Goal: Transaction & Acquisition: Purchase product/service

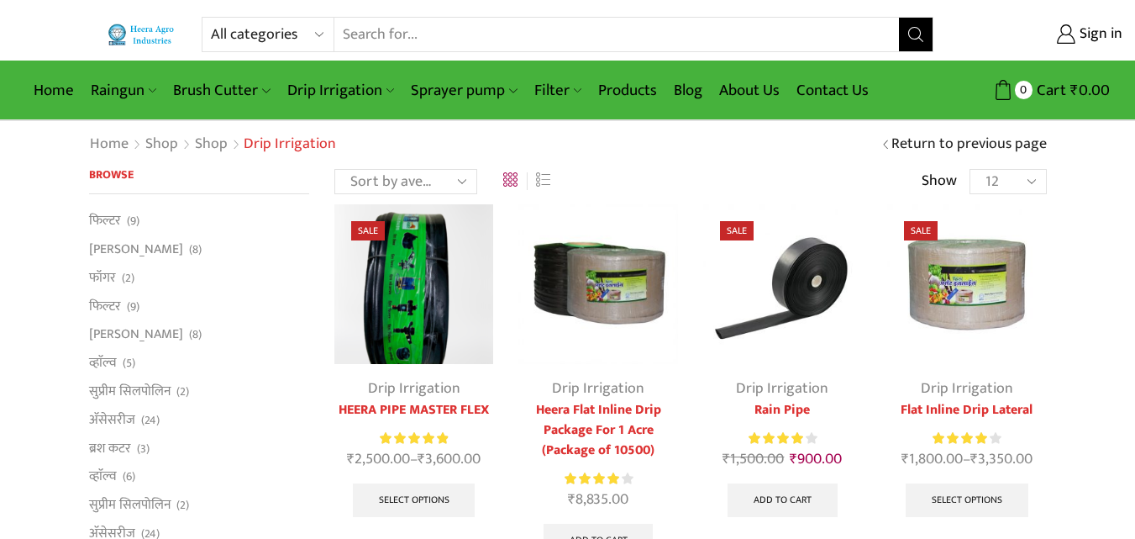
click at [996, 298] on img at bounding box center [966, 283] width 159 height 159
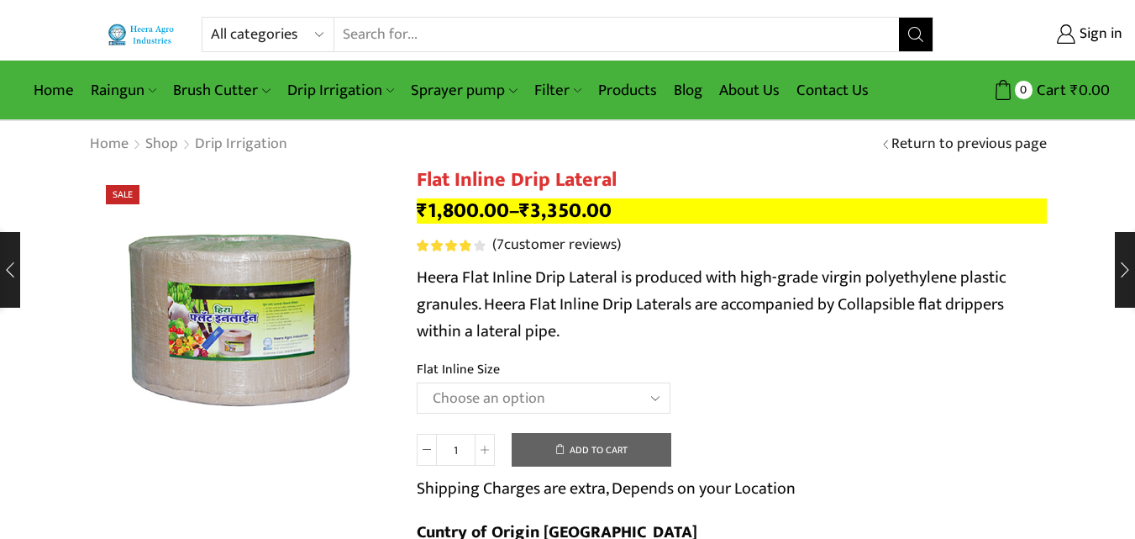
click at [656, 401] on select "Choose an option 12 MM 0.25 Thickness (30 CM) 12 MM 0.25 Thickness (40 CM) 12 M…" at bounding box center [544, 397] width 254 height 31
select select "12 MM 0.40 Thickness (50 CM)"
click at [417, 382] on select "Choose an option 12 MM 0.25 Thickness (30 CM) 12 MM 0.25 Thickness (40 CM) 12 M…" at bounding box center [544, 397] width 254 height 31
click at [582, 178] on h1 "Flat Inline Drip Lateral" at bounding box center [732, 180] width 630 height 24
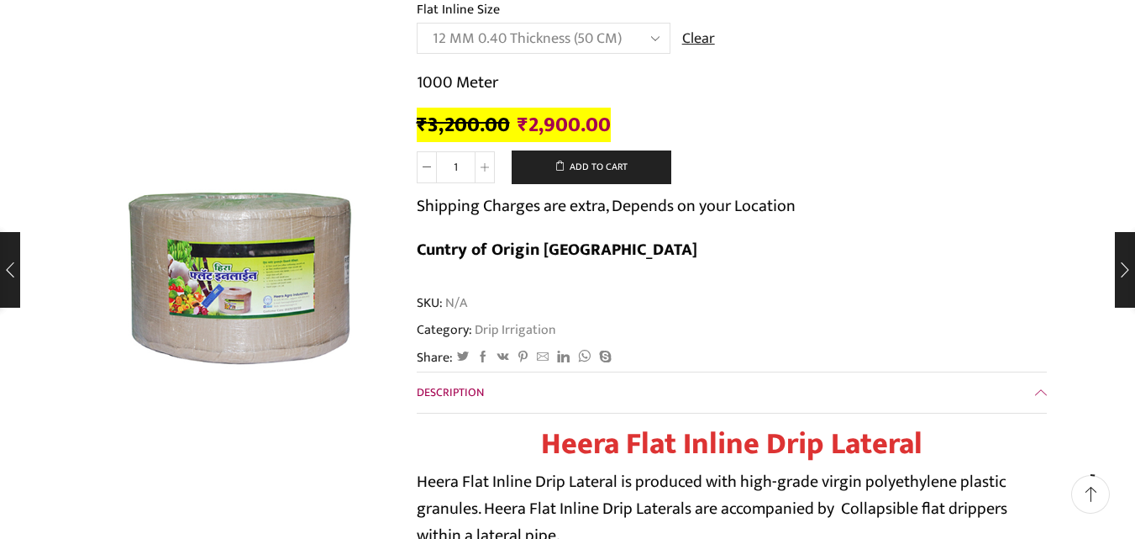
scroll to position [341, 0]
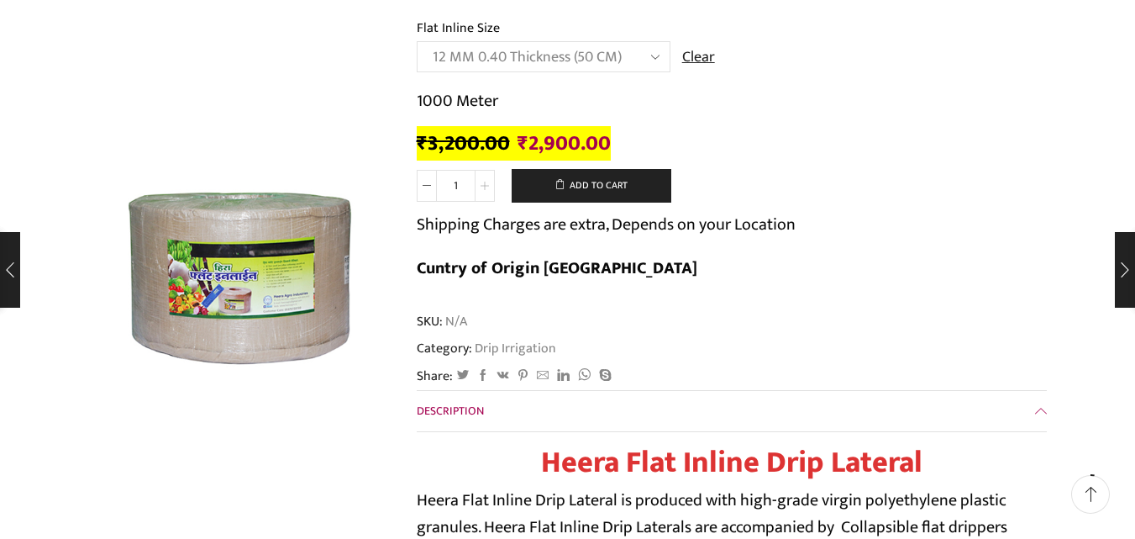
click at [480, 190] on span at bounding box center [485, 186] width 20 height 32
type input "3"
click at [598, 174] on button "Add to cart" at bounding box center [592, 186] width 160 height 34
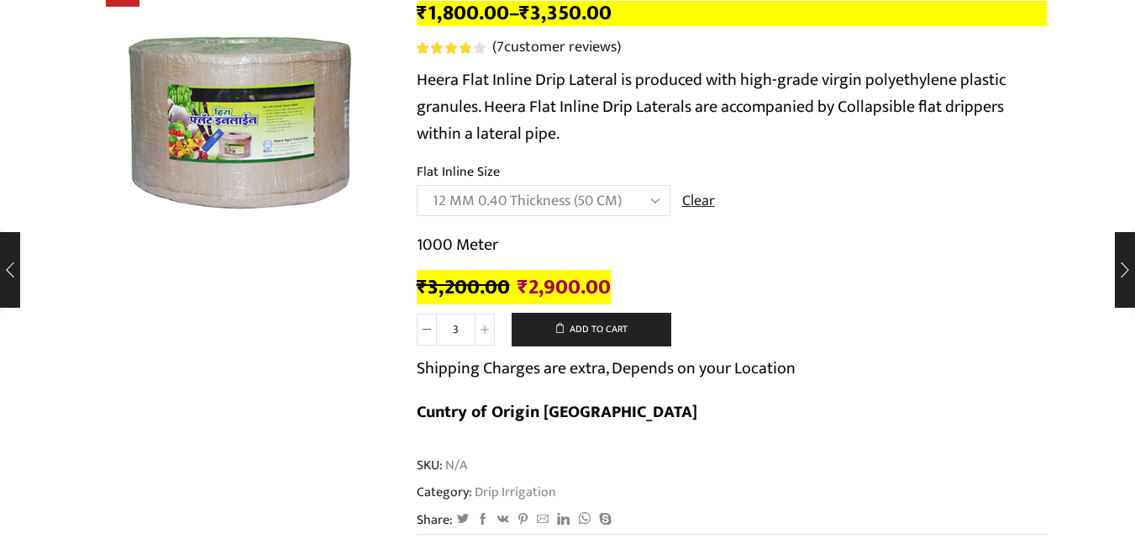
scroll to position [0, 0]
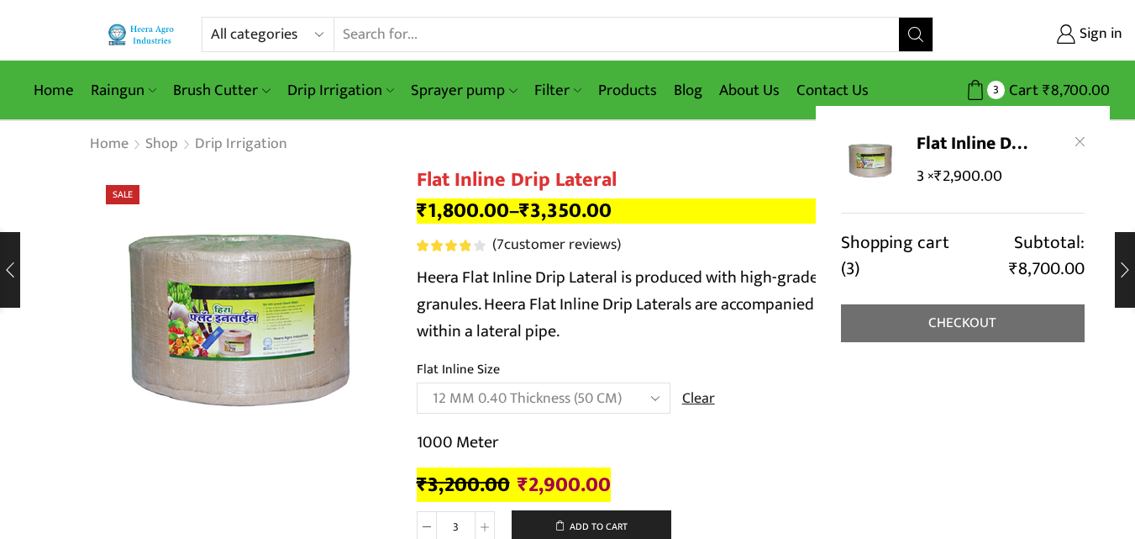
click at [969, 324] on link "Checkout" at bounding box center [963, 323] width 244 height 38
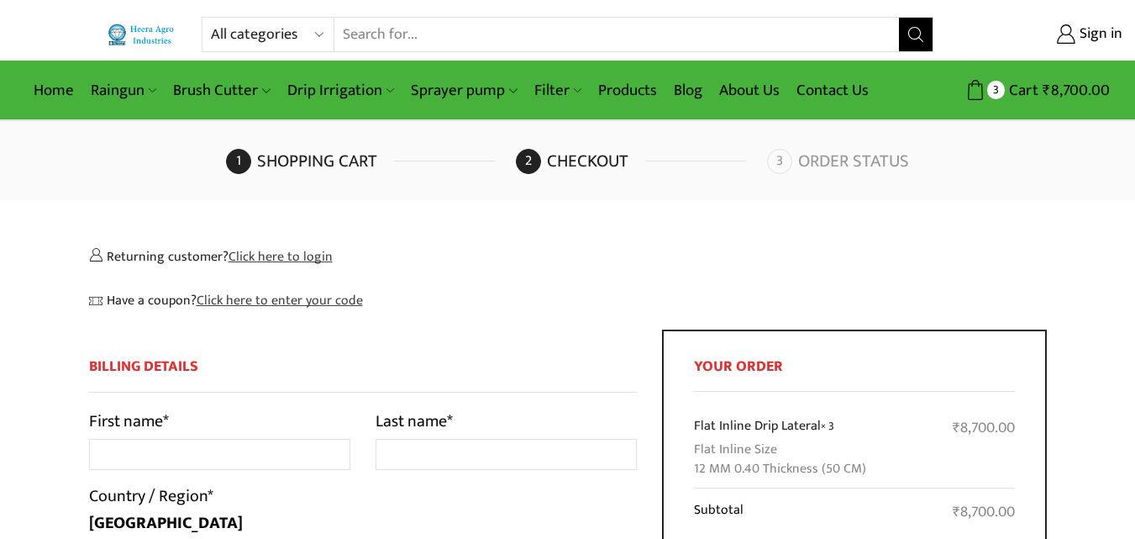
click at [793, 280] on div "Have a coupon? Click here to enter your code" at bounding box center [568, 300] width 958 height 57
drag, startPoint x: 1147, startPoint y: 95, endPoint x: 1147, endPoint y: 11, distance: 84.0
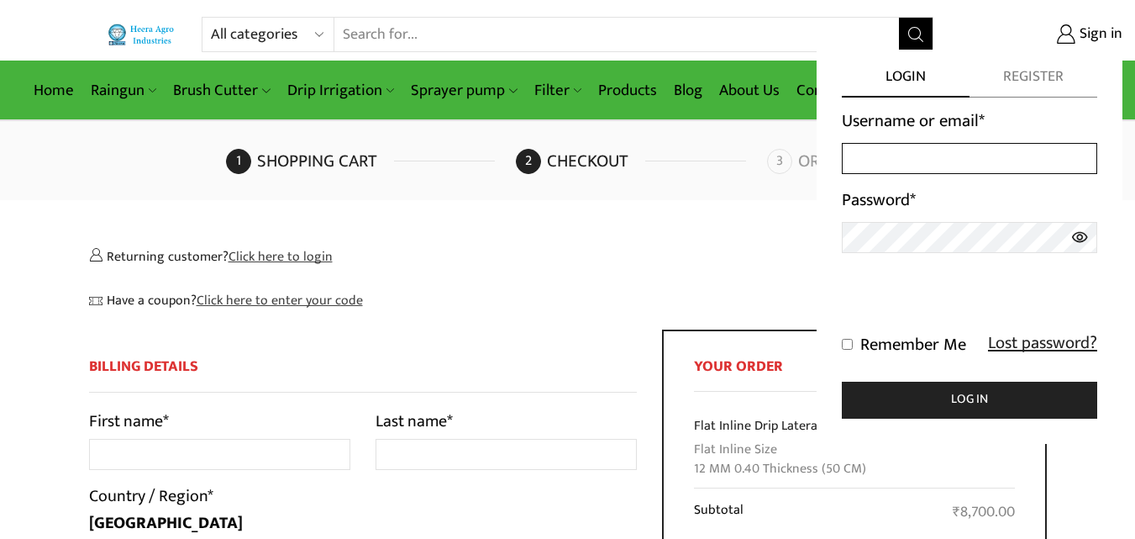
click at [950, 157] on input "Username or email *" at bounding box center [969, 158] width 255 height 31
type input "parikshitsinghhh@gmail.com"
click at [1094, 24] on span "Sign in" at bounding box center [1099, 35] width 47 height 22
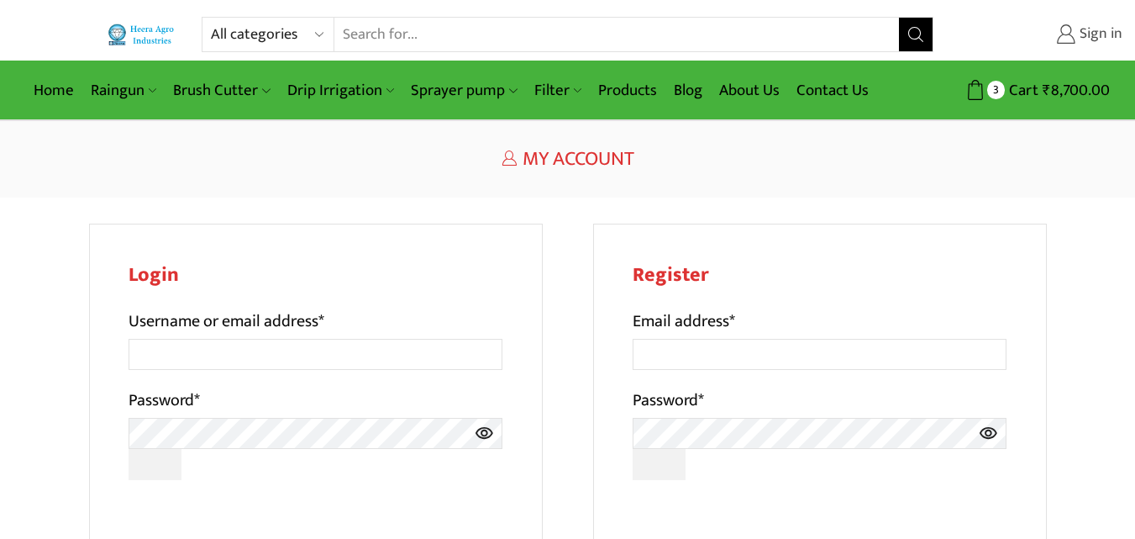
click at [1081, 31] on span "Sign in" at bounding box center [1099, 35] width 47 height 22
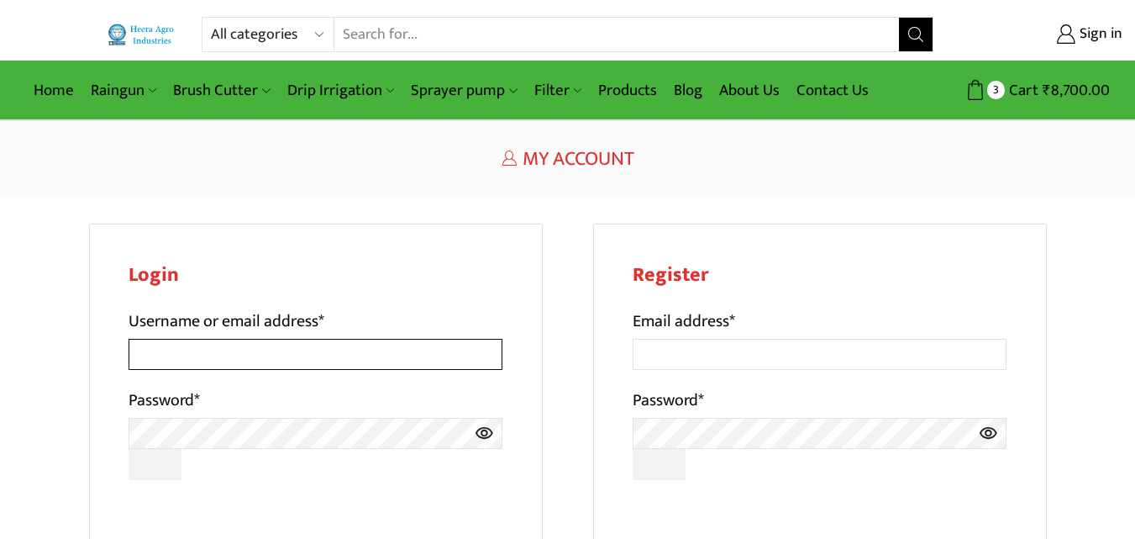
click at [368, 354] on input "Username or email address *" at bounding box center [316, 354] width 375 height 31
type input "parikshitsinghhh@gmail.com"
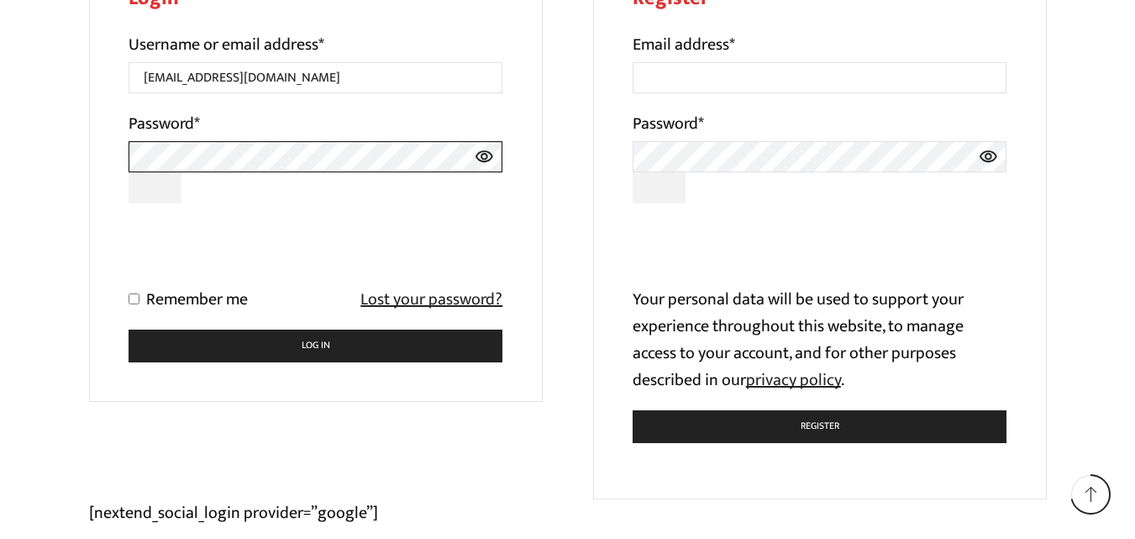
scroll to position [280, 0]
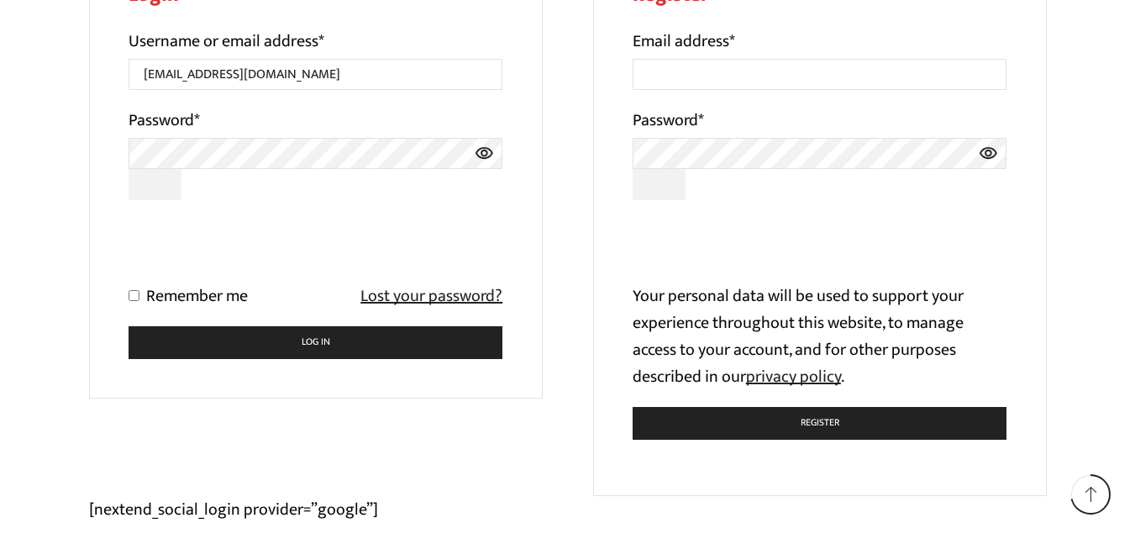
click at [135, 298] on input "Remember me" at bounding box center [134, 295] width 11 height 11
checkbox input "true"
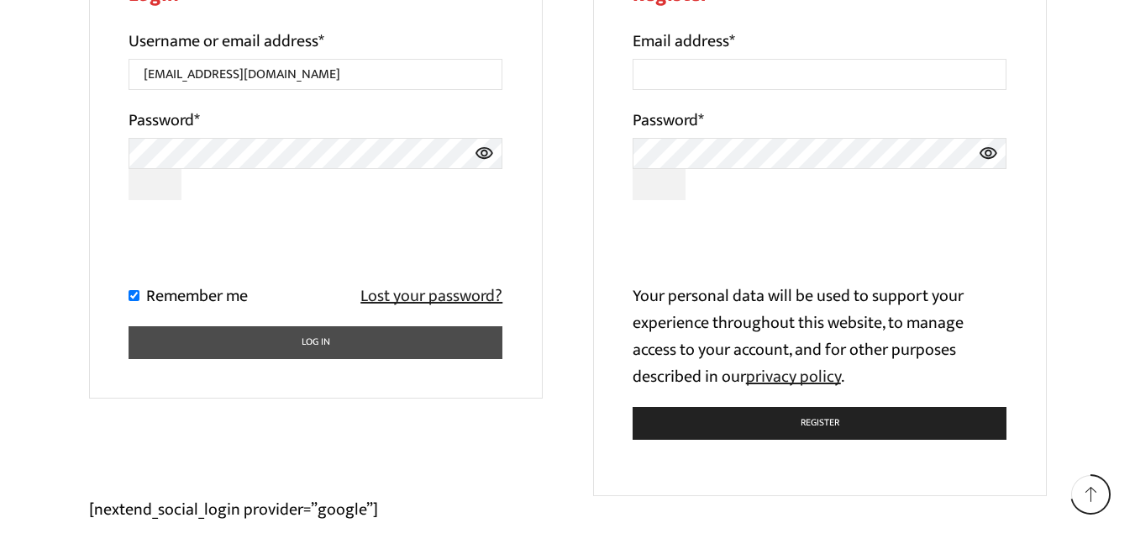
click at [233, 335] on button "Log in" at bounding box center [316, 342] width 375 height 33
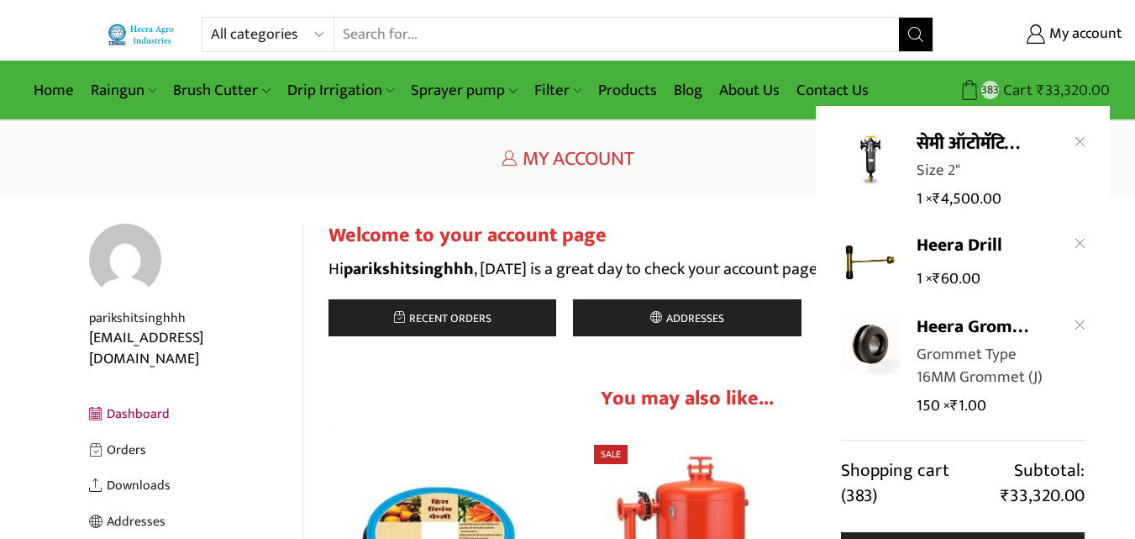
click at [1050, 97] on bdi "₹ 33,320.00" at bounding box center [1073, 90] width 73 height 26
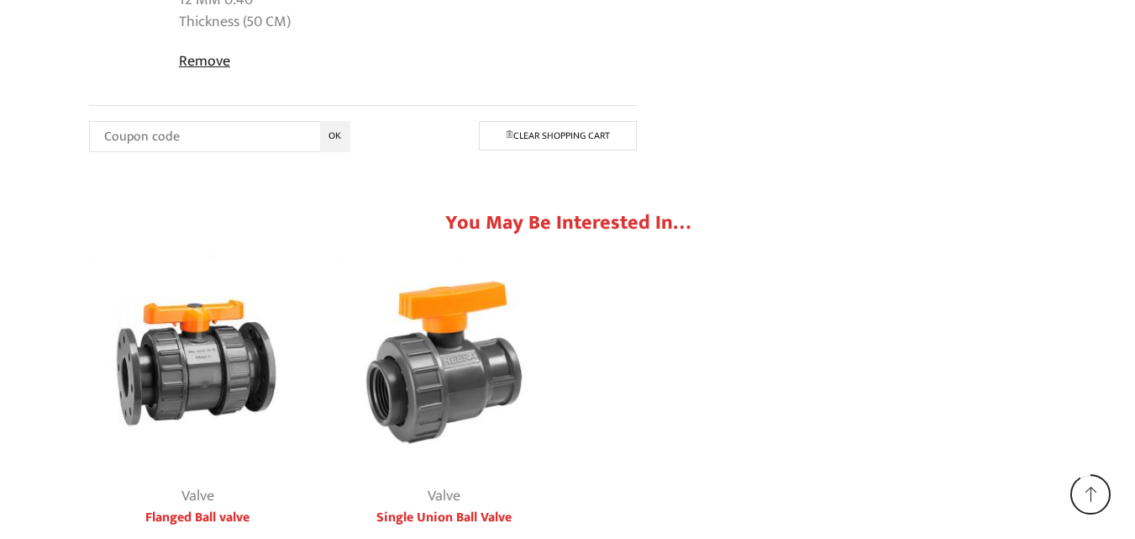
scroll to position [1700, 0]
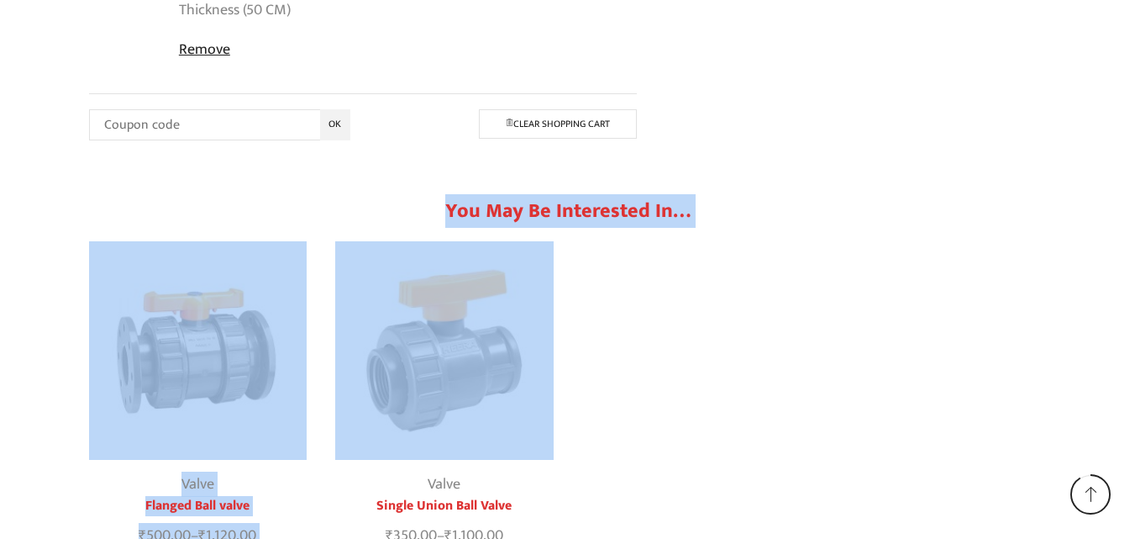
drag, startPoint x: 1105, startPoint y: 319, endPoint x: 1147, endPoint y: 148, distance: 176.5
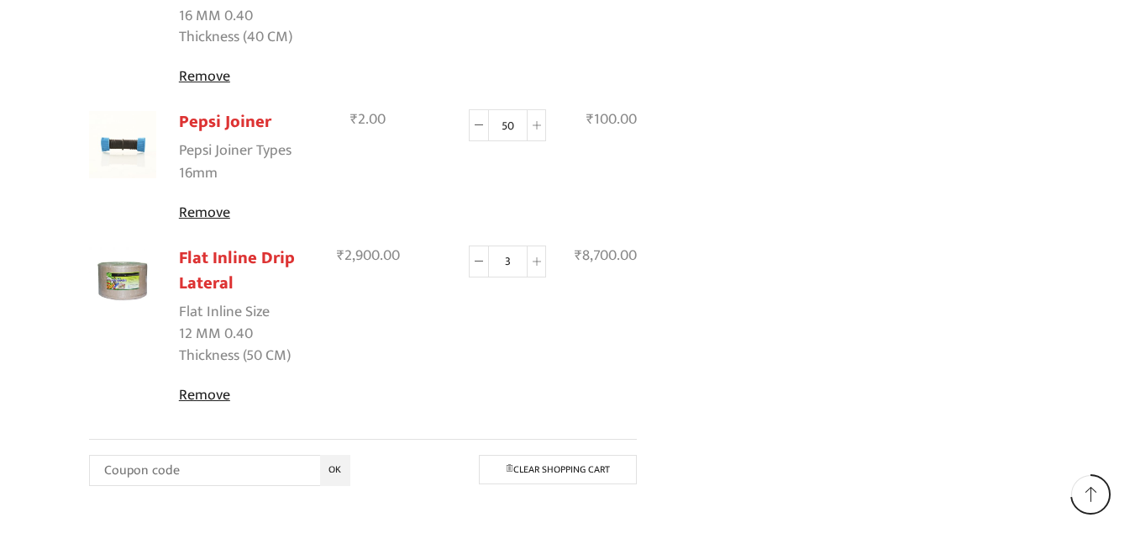
scroll to position [1359, 0]
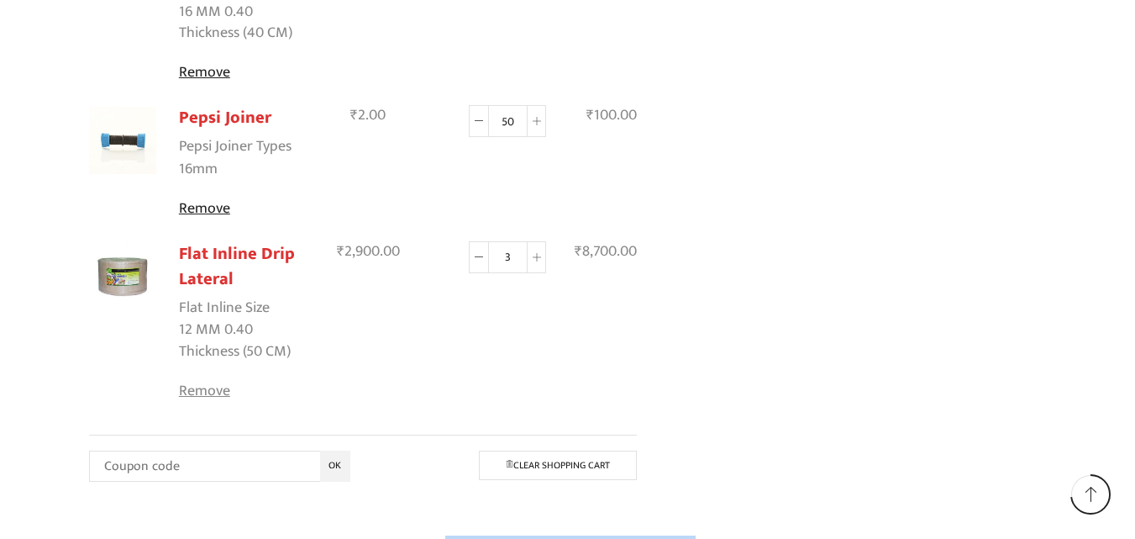
click at [224, 385] on link "Remove" at bounding box center [247, 391] width 136 height 23
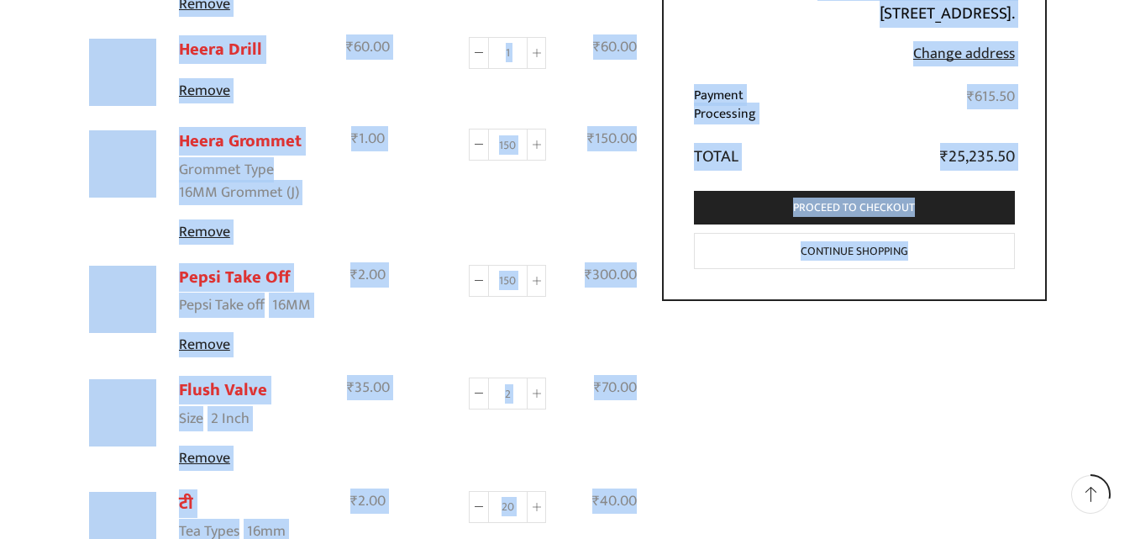
scroll to position [476, 0]
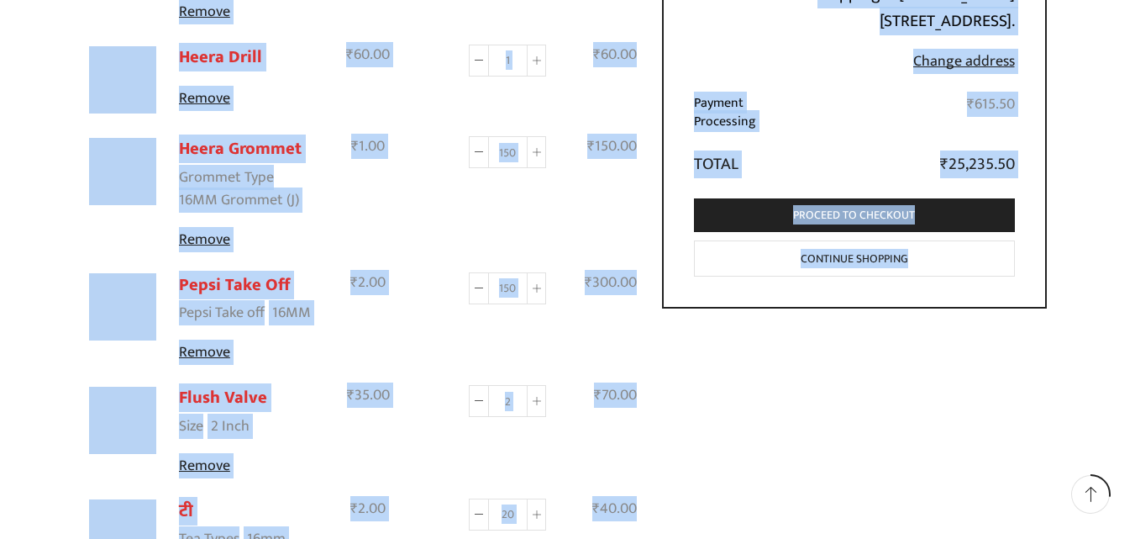
click at [875, 276] on link "Continue shopping" at bounding box center [854, 258] width 321 height 36
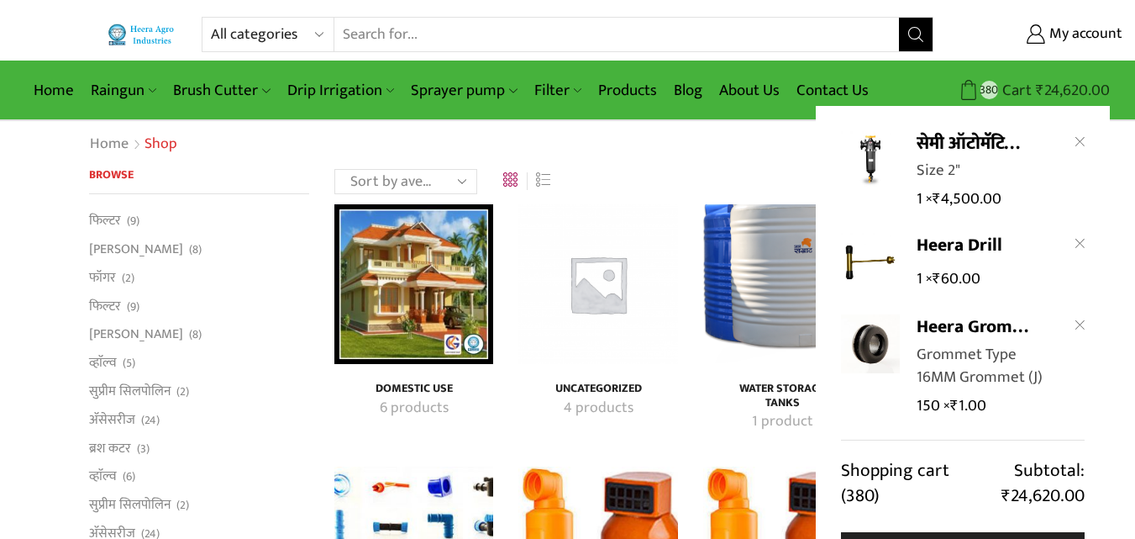
click at [1061, 93] on bdi "₹ 24,620.00" at bounding box center [1073, 90] width 74 height 26
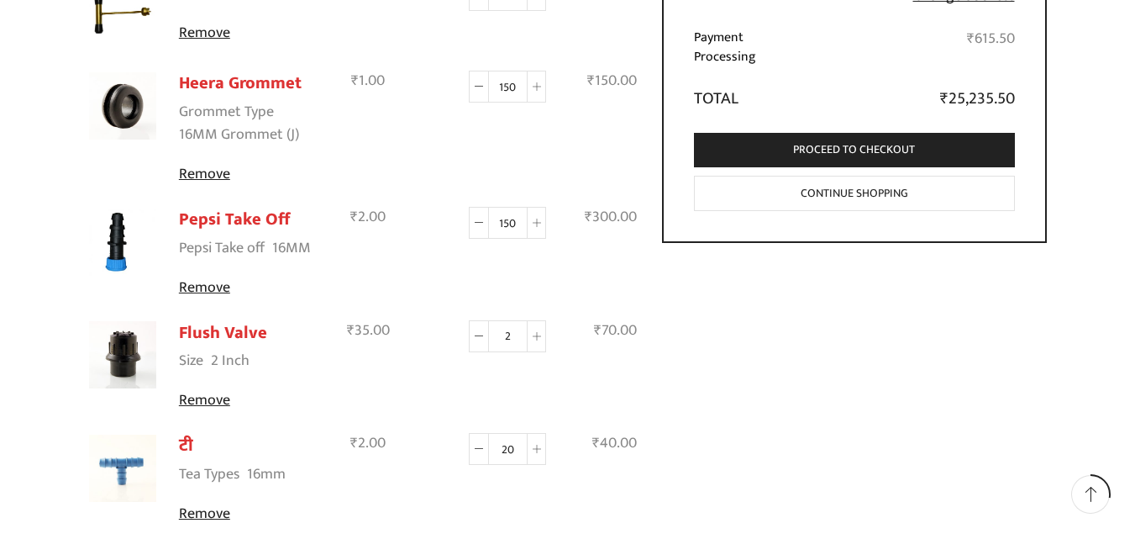
scroll to position [470, 0]
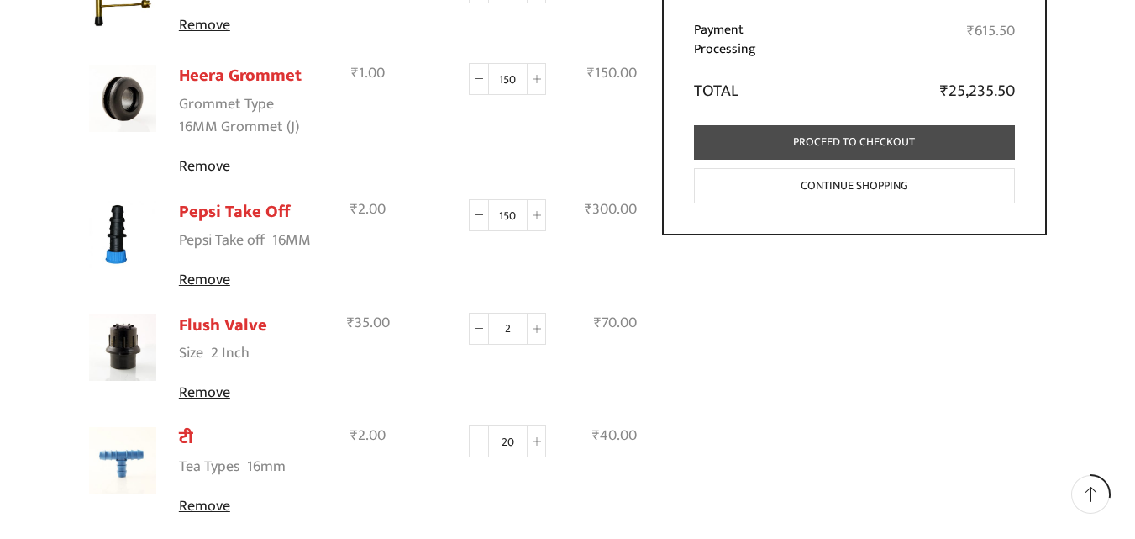
click at [858, 160] on link "Proceed to checkout" at bounding box center [854, 142] width 321 height 34
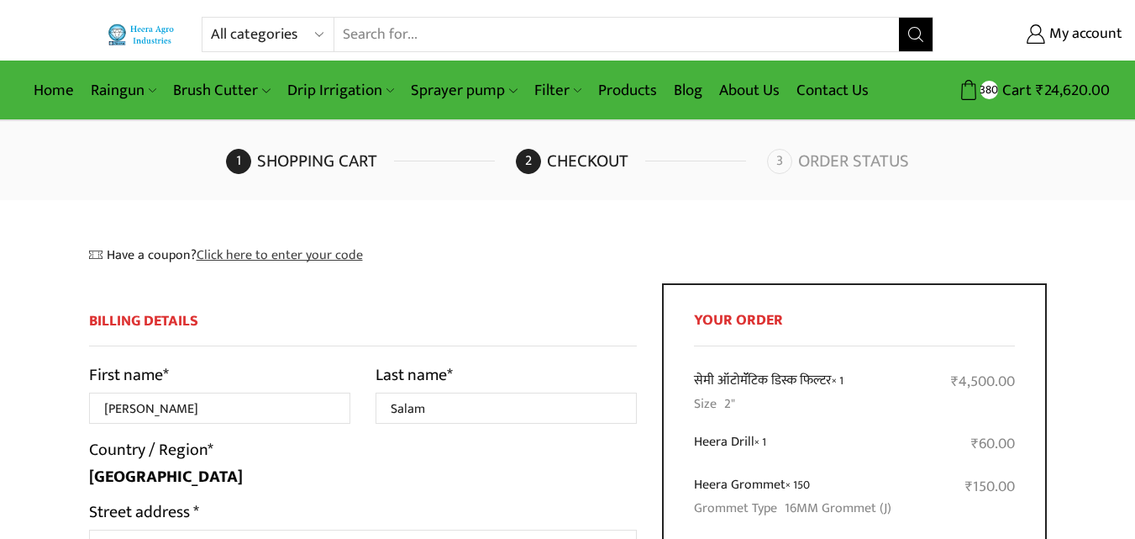
select select "MP"
